Goal: Transaction & Acquisition: Purchase product/service

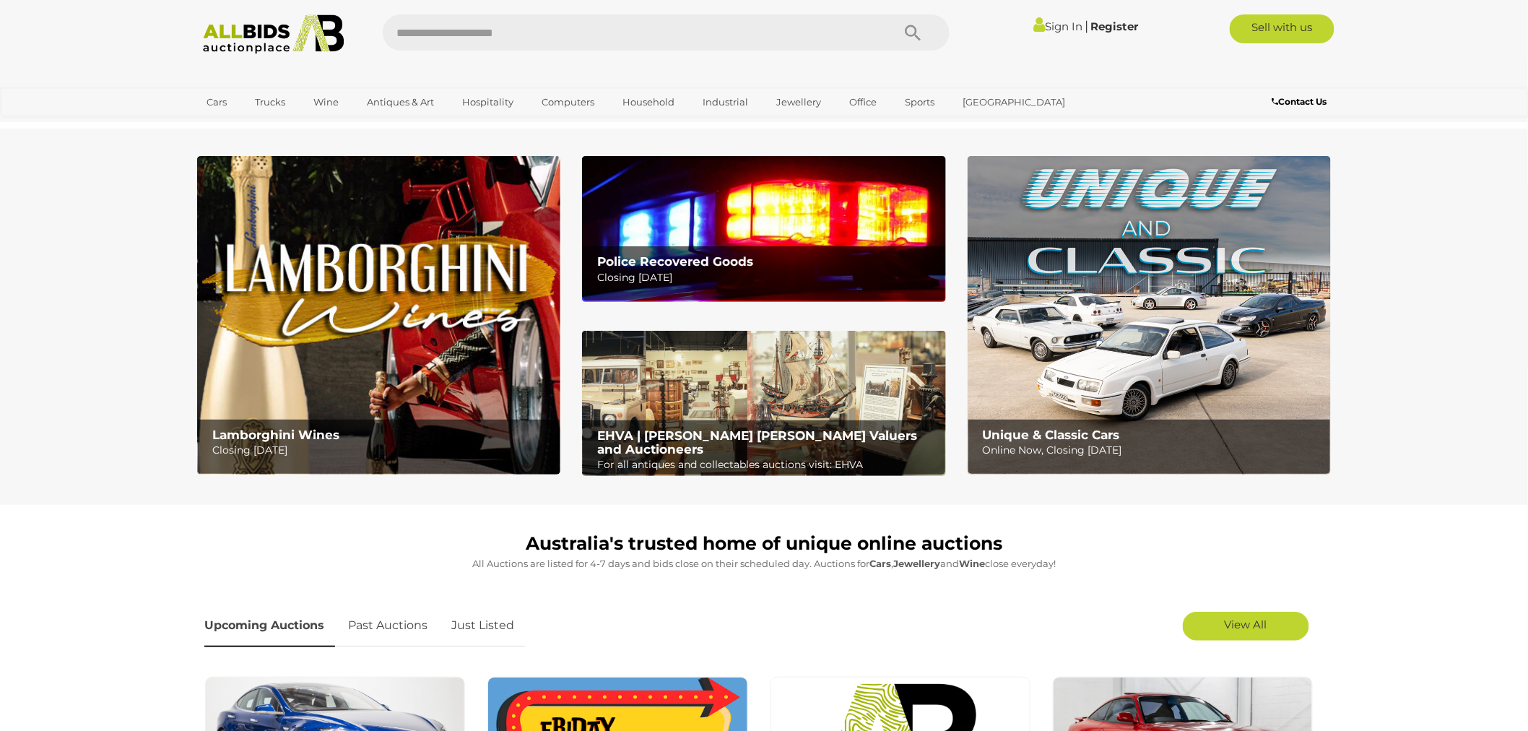
click at [712, 237] on img at bounding box center [763, 228] width 363 height 145
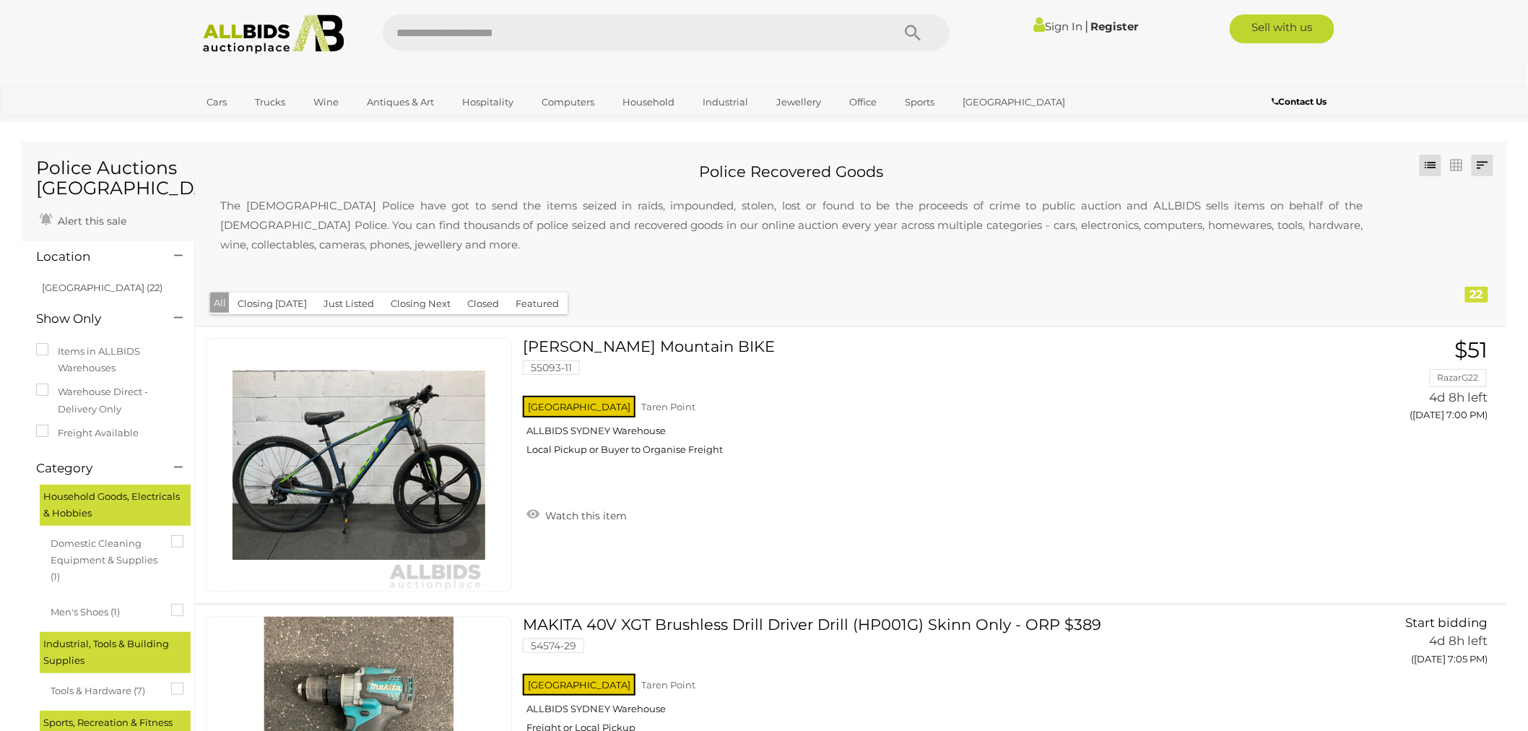
click at [1480, 166] on link at bounding box center [1483, 166] width 22 height 22
click at [1451, 268] on link "Highest Bid" at bounding box center [1387, 269] width 215 height 25
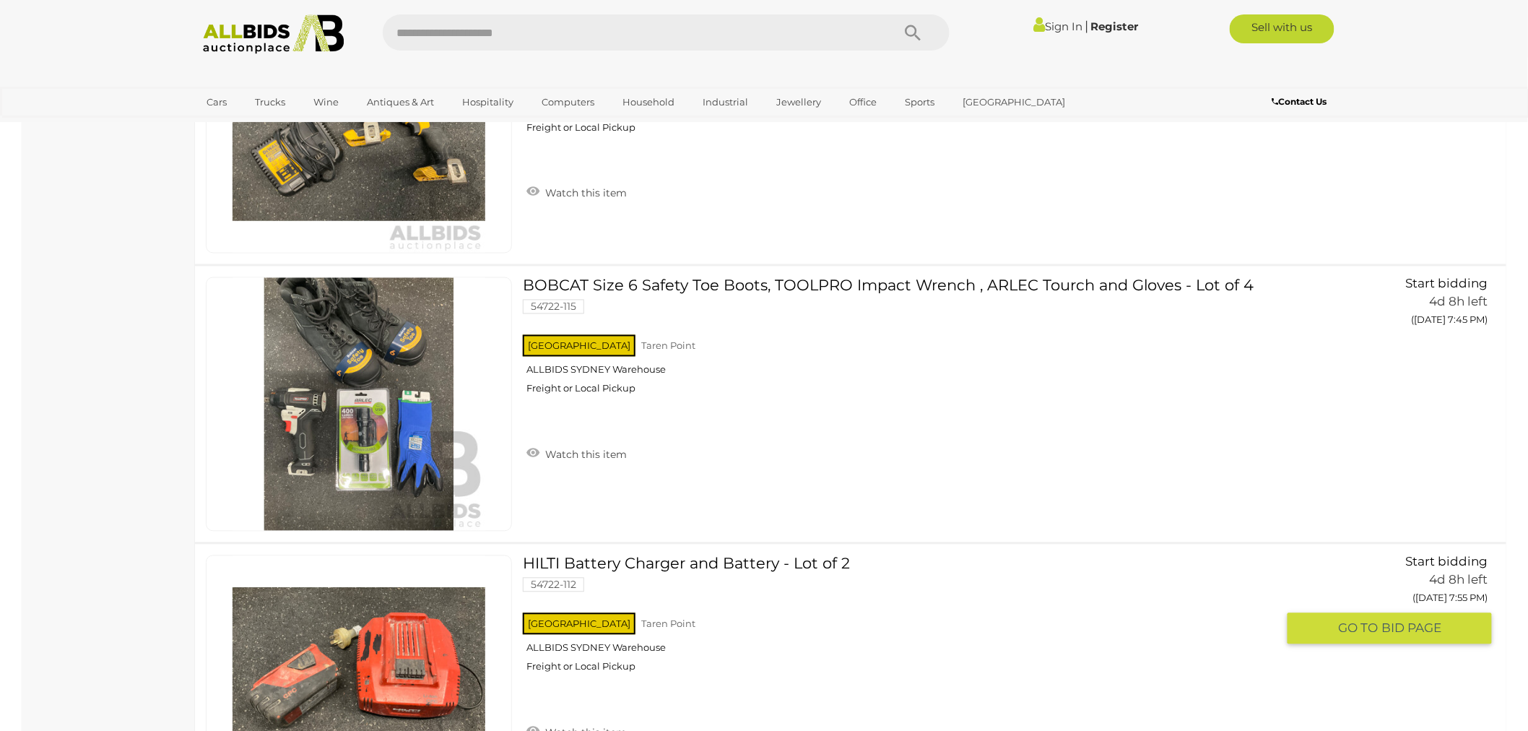
scroll to position [5616, 0]
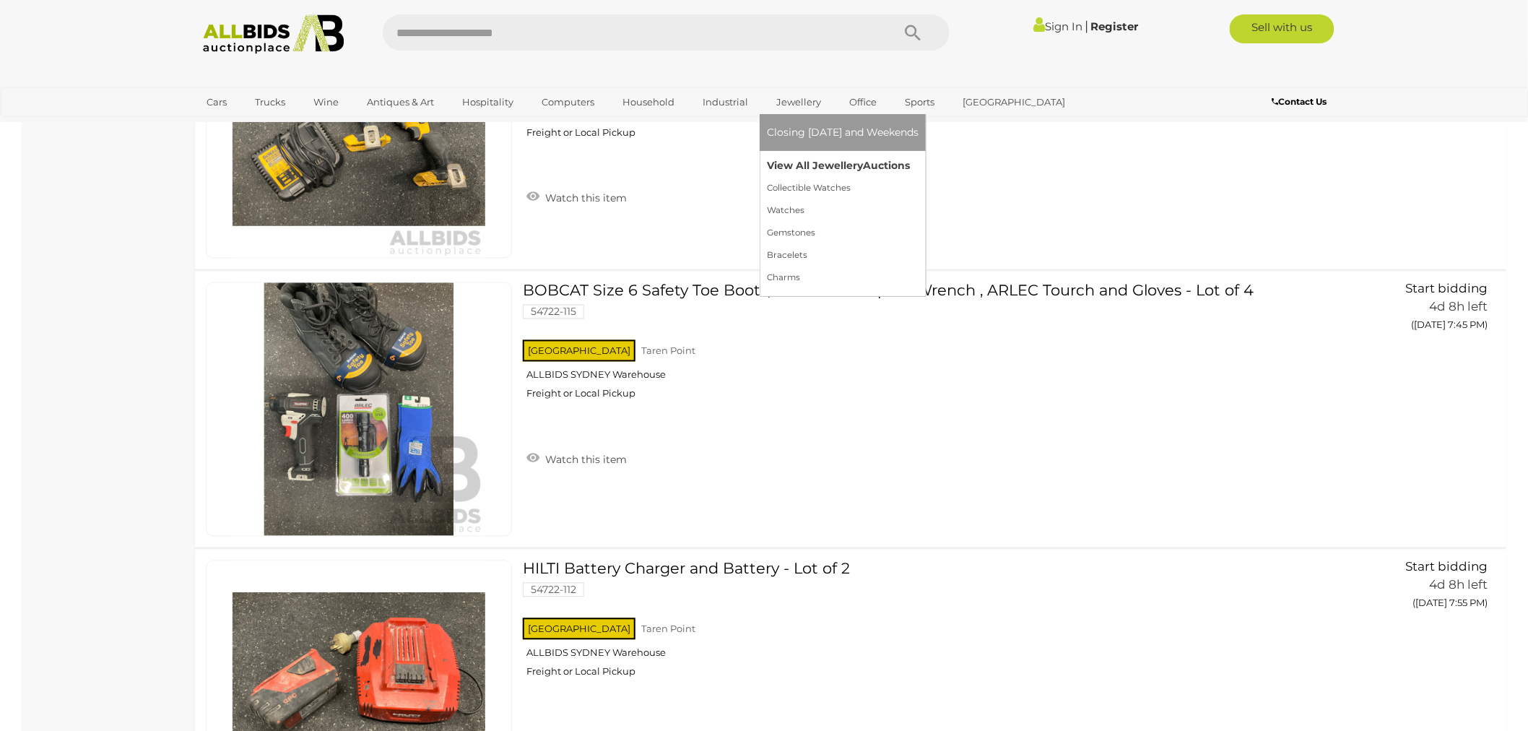
click at [781, 162] on link "View All Jewellery Auctions" at bounding box center [843, 166] width 152 height 22
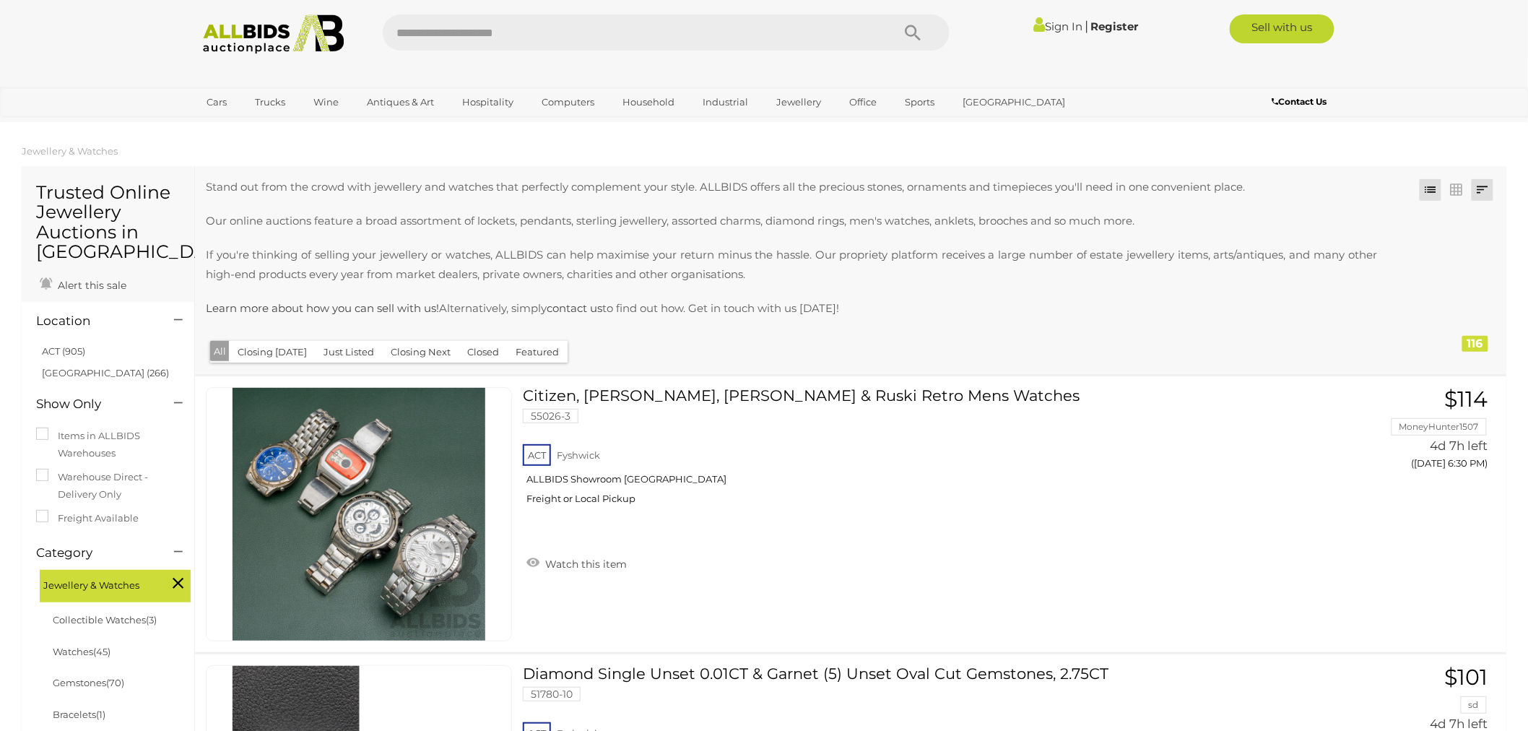
click at [1484, 193] on link at bounding box center [1483, 190] width 22 height 22
click at [1475, 297] on link "Highest Bid" at bounding box center [1387, 293] width 215 height 25
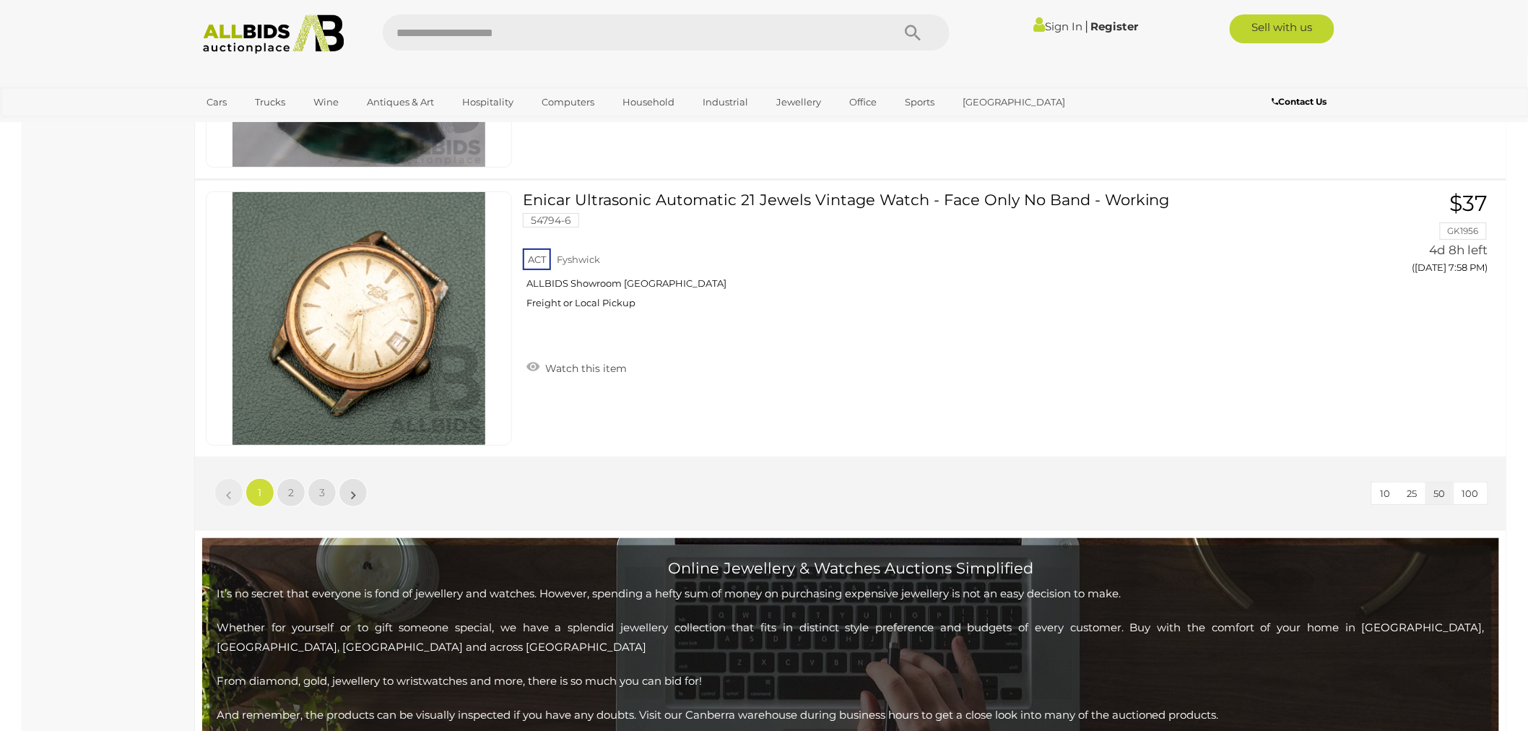
scroll to position [14040, 0]
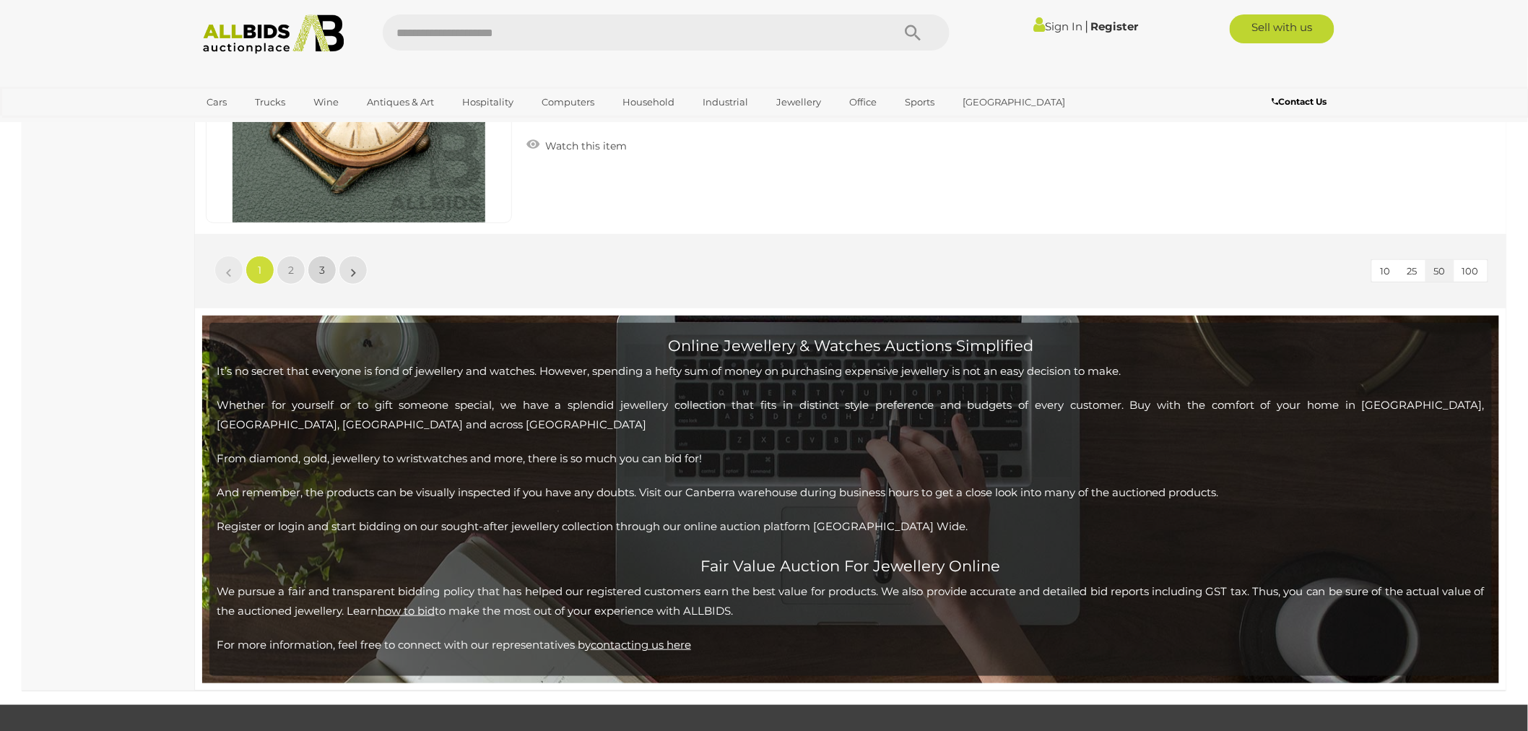
click at [328, 256] on link "3" at bounding box center [322, 270] width 29 height 29
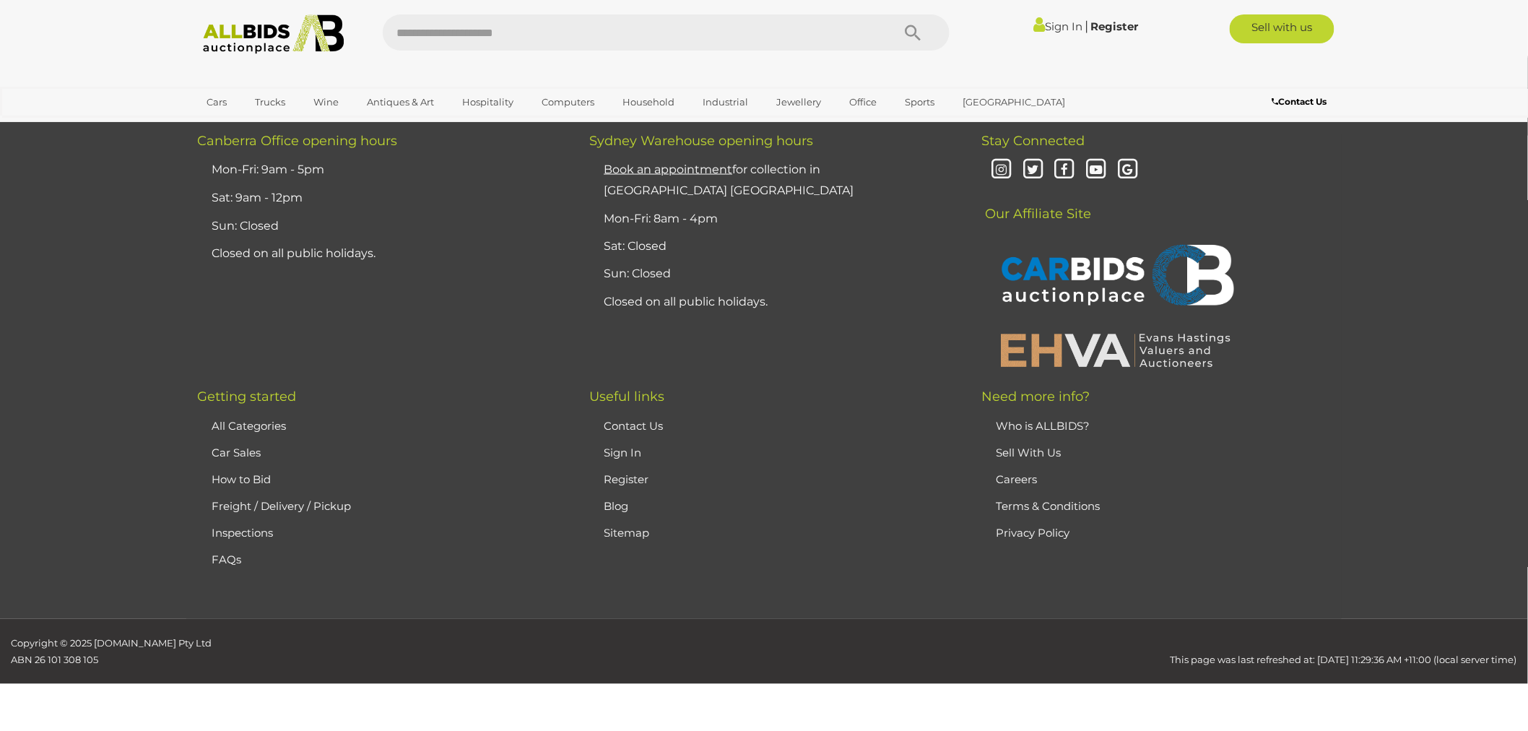
scroll to position [229, 0]
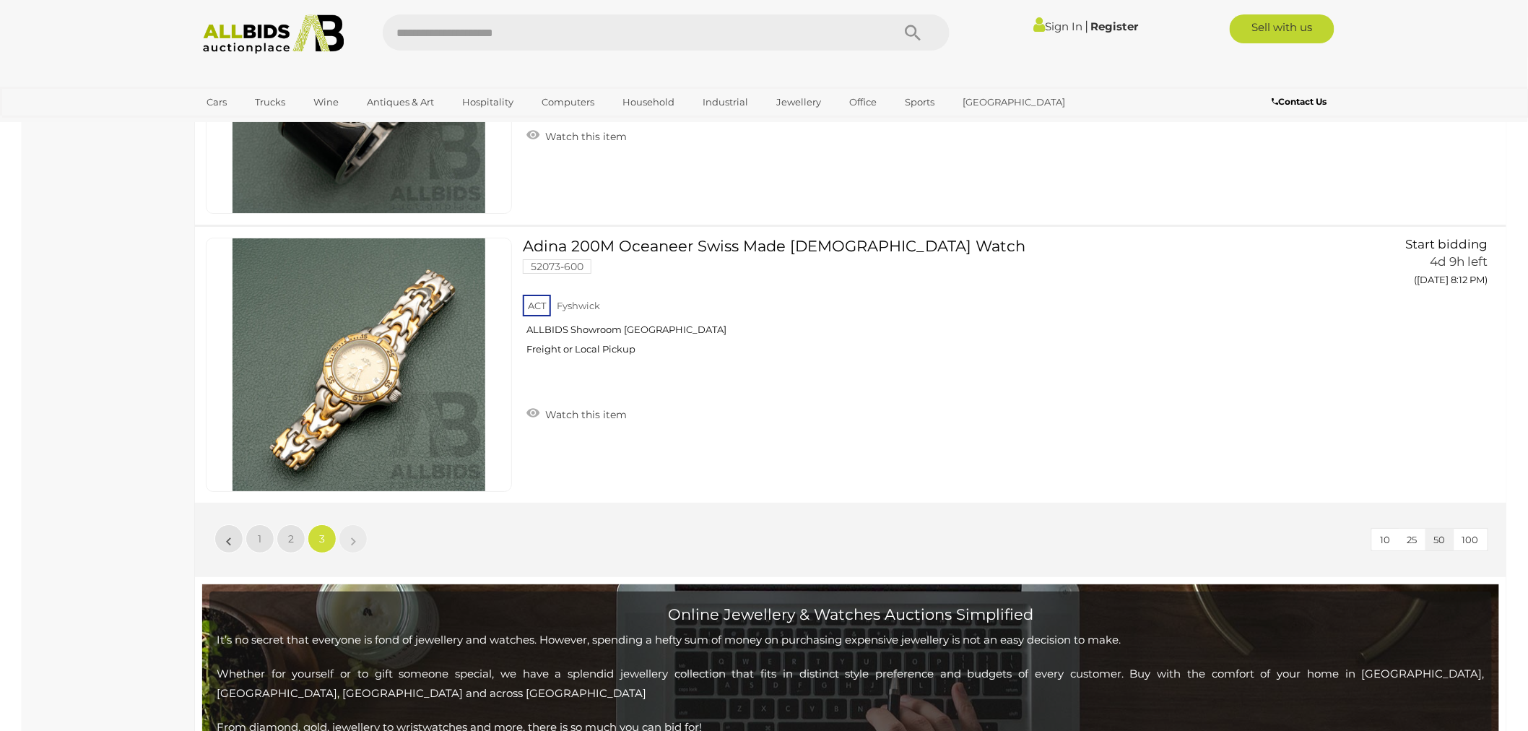
scroll to position [4321, 0]
